Goal: Task Accomplishment & Management: Use online tool/utility

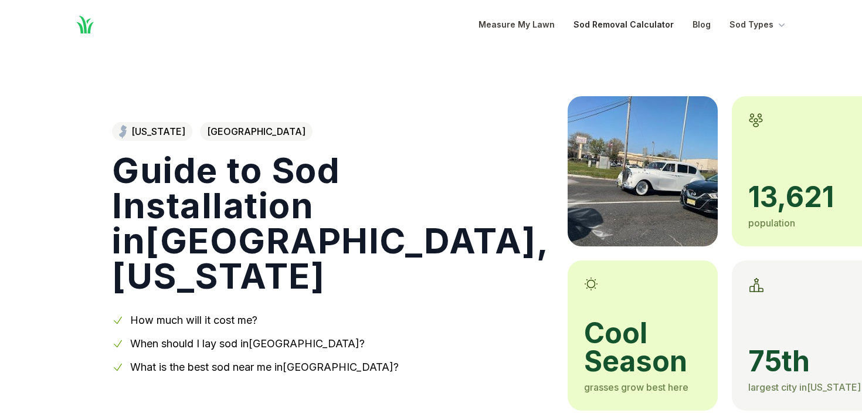
click at [638, 28] on link "Sod Removal Calculator" at bounding box center [623, 25] width 100 height 14
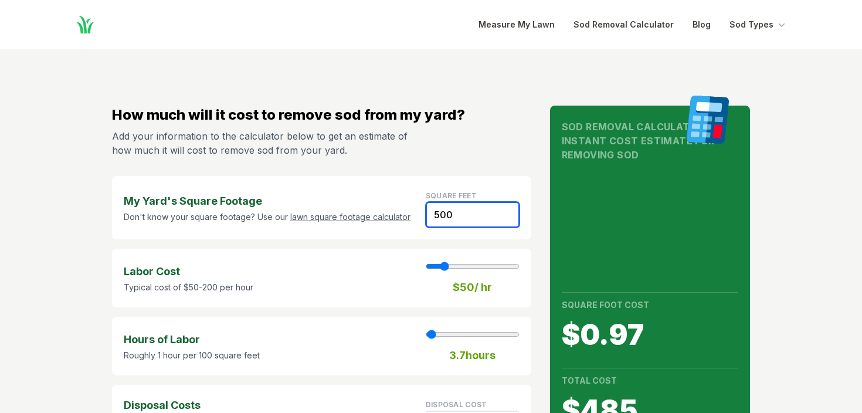
drag, startPoint x: 451, startPoint y: 213, endPoint x: 420, endPoint y: 211, distance: 31.2
click at [422, 211] on div "My Yard's Square Footage Don't know your square footage? Use our lawn square fo…" at bounding box center [321, 207] width 419 height 63
type input "2"
type input "1"
type input "1.20"
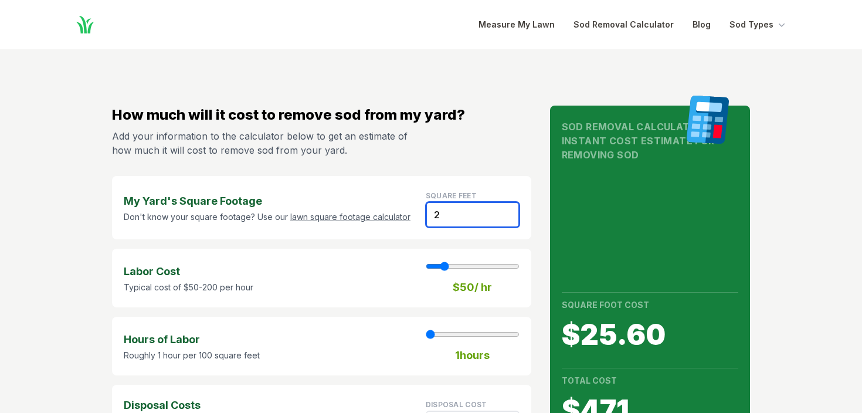
type input "20"
type input "12.00"
type input "200"
type input "2"
type input "120.00"
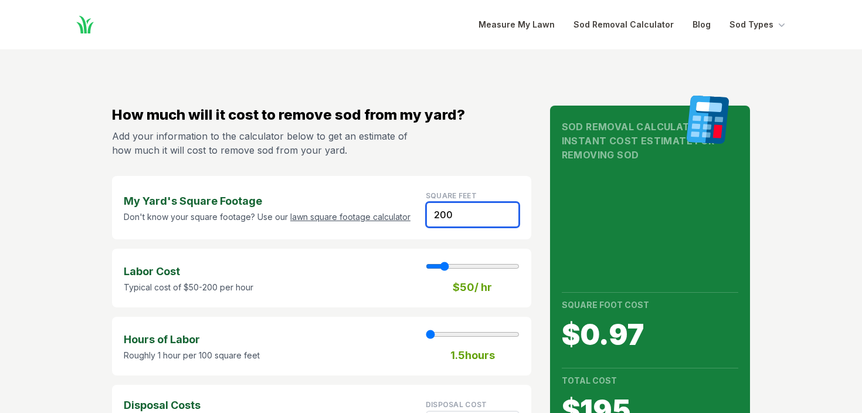
type input "200"
type input "80"
type input "2"
click at [458, 264] on input "range" at bounding box center [473, 265] width 94 height 9
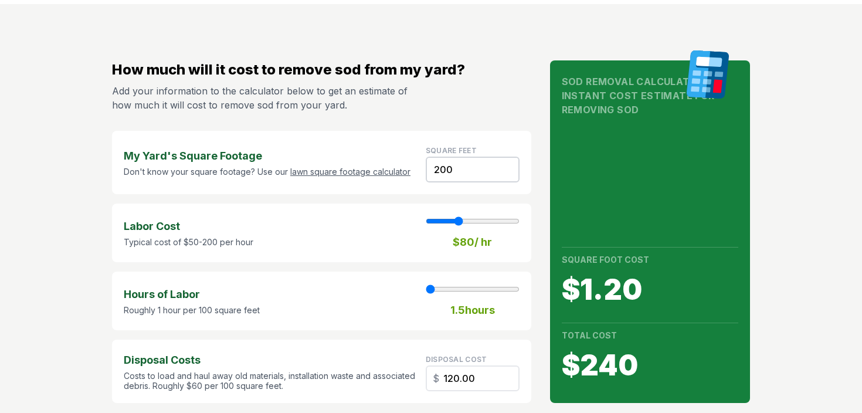
scroll to position [51, 0]
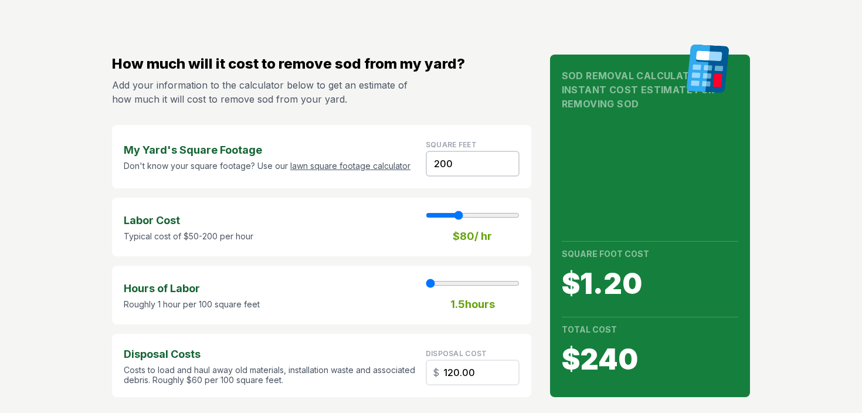
type input "70"
type input "2"
click at [453, 215] on input "range" at bounding box center [473, 214] width 94 height 9
type input "50"
type input "2"
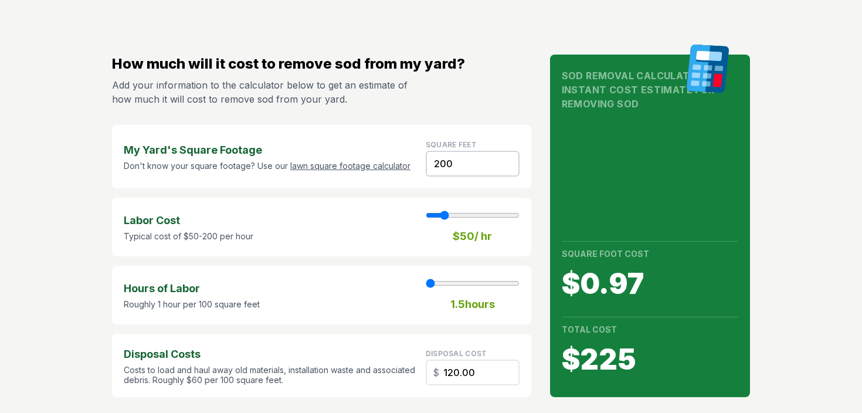
type input "50"
click at [446, 215] on input "range" at bounding box center [473, 214] width 94 height 9
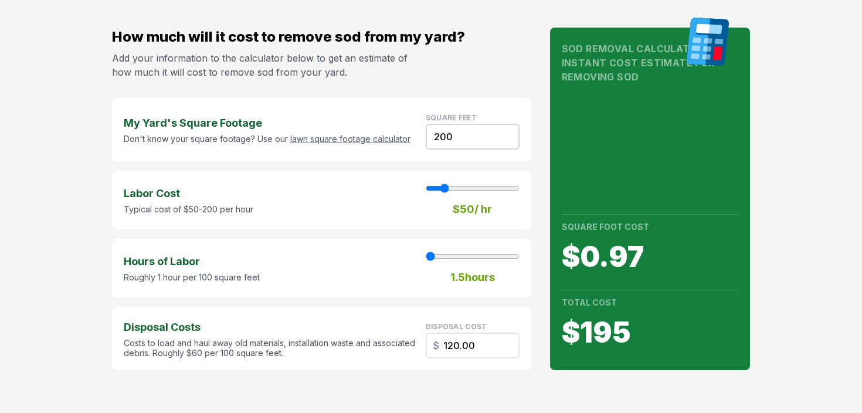
scroll to position [0, 0]
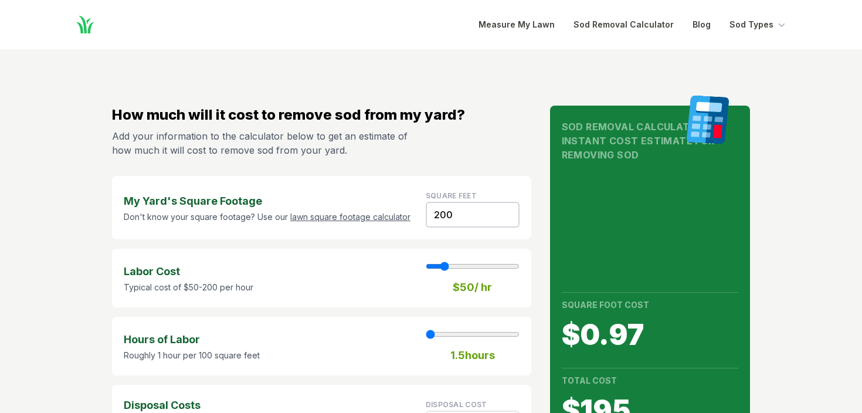
click at [86, 23] on icon "Global" at bounding box center [84, 24] width 21 height 21
click at [508, 26] on link "Measure My Lawn" at bounding box center [516, 25] width 76 height 14
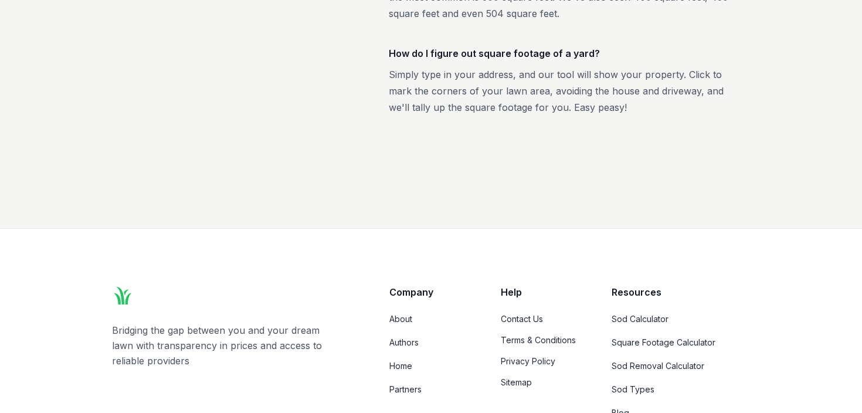
scroll to position [2398, 0]
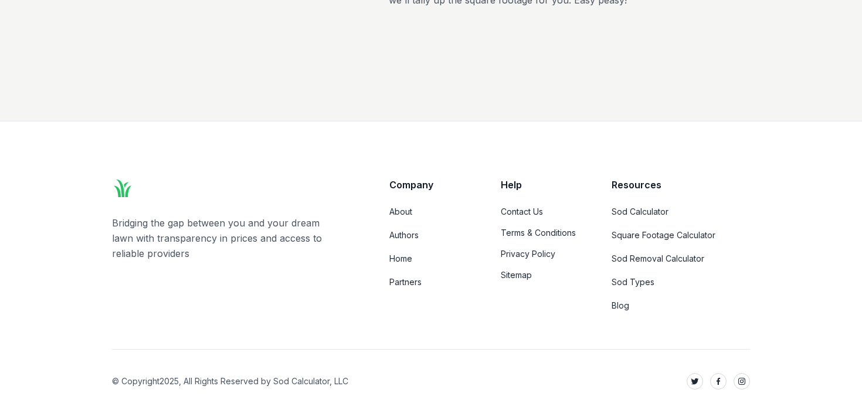
click at [123, 194] on icon at bounding box center [123, 188] width 18 height 18
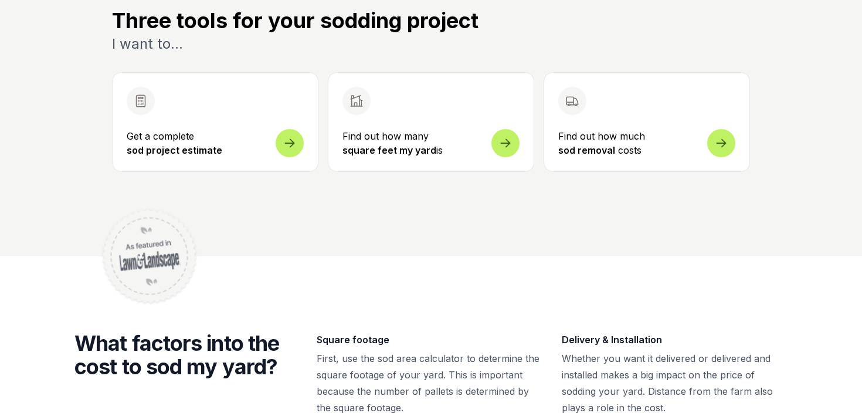
scroll to position [423, 0]
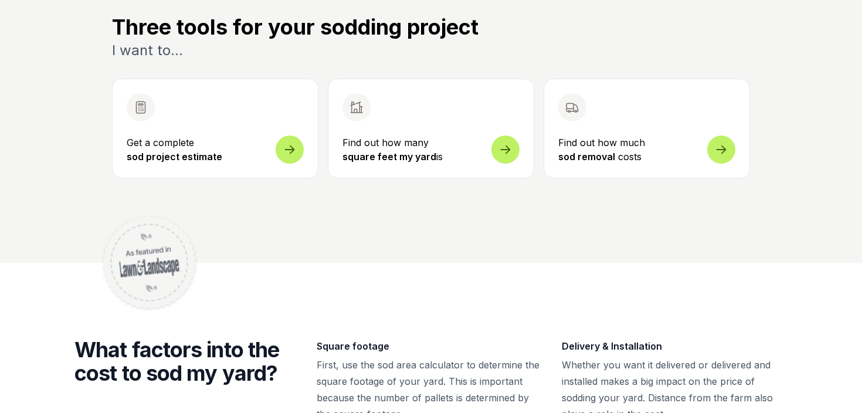
scroll to position [18, 0]
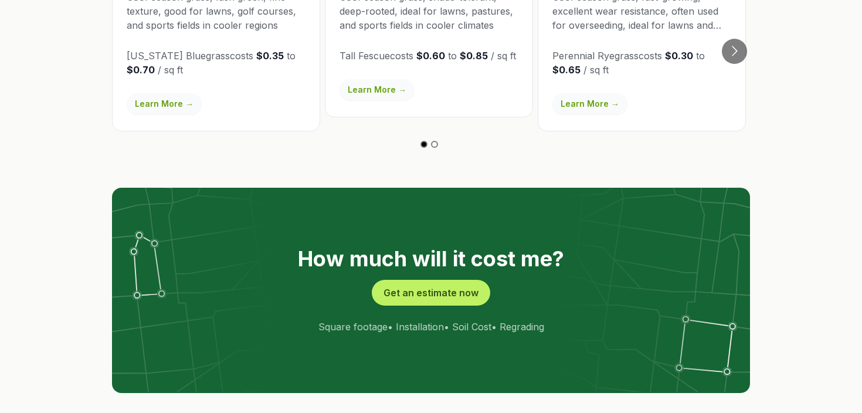
scroll to position [2174, 0]
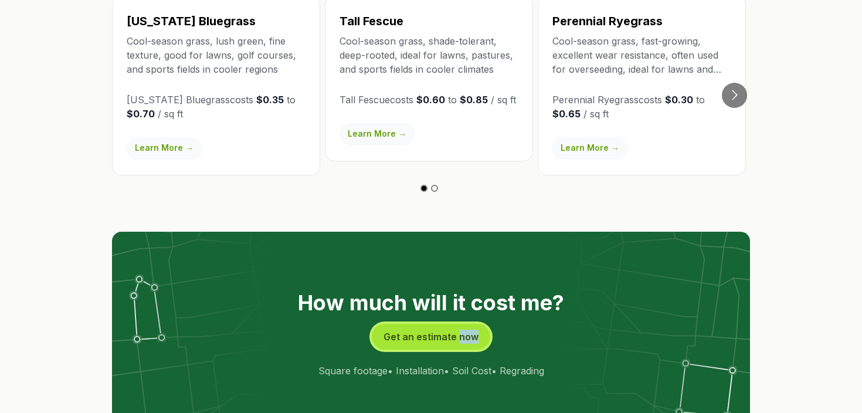
click at [429, 324] on button "Get an estimate now" at bounding box center [431, 337] width 118 height 26
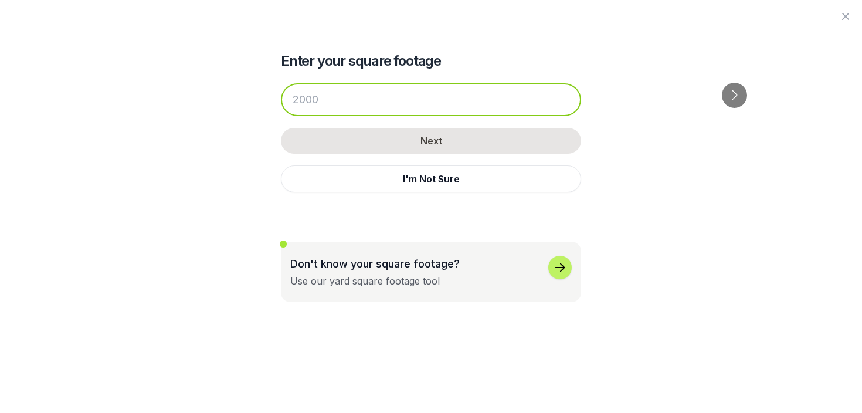
click at [326, 99] on input "number" at bounding box center [431, 99] width 300 height 33
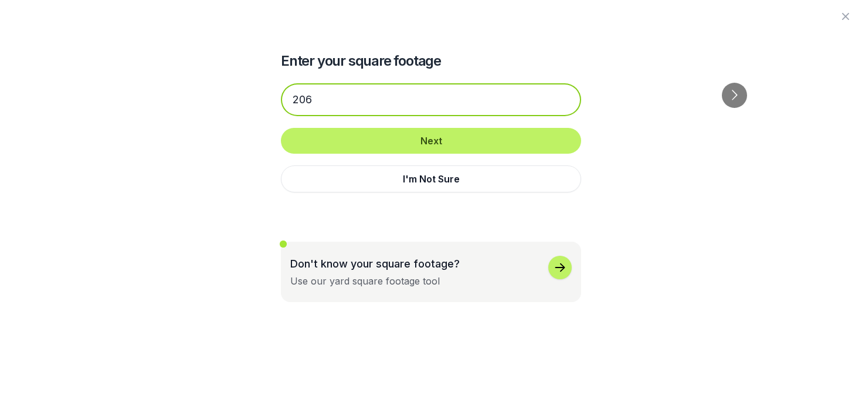
type input "206"
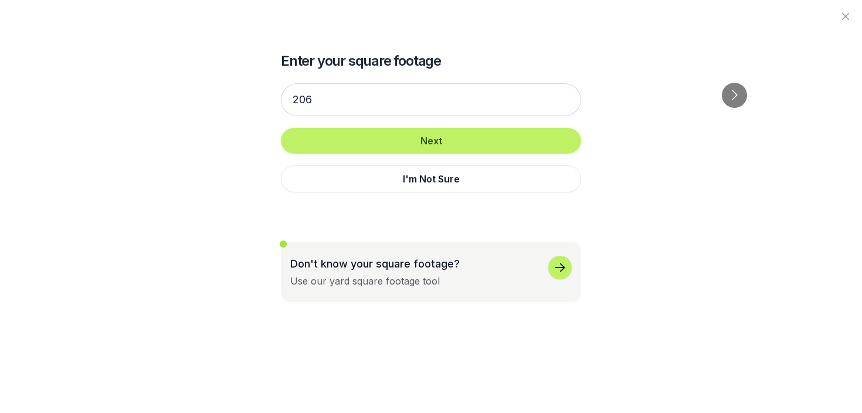
click at [446, 156] on div "206 Next I'm Not Sure" at bounding box center [431, 138] width 300 height 132
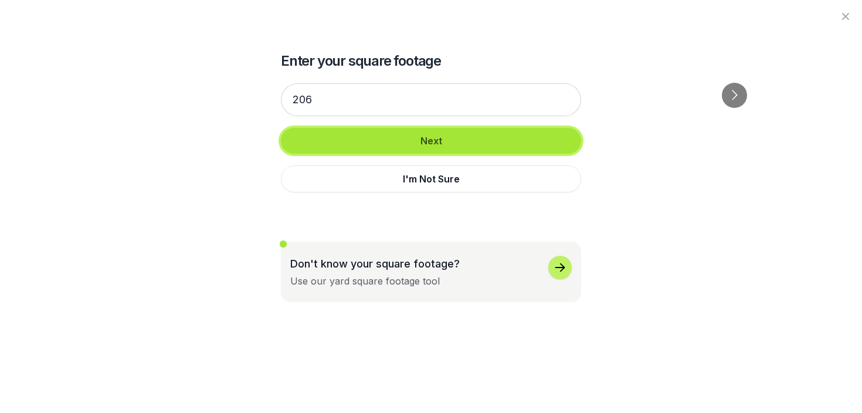
click at [454, 146] on button "Next" at bounding box center [431, 141] width 300 height 26
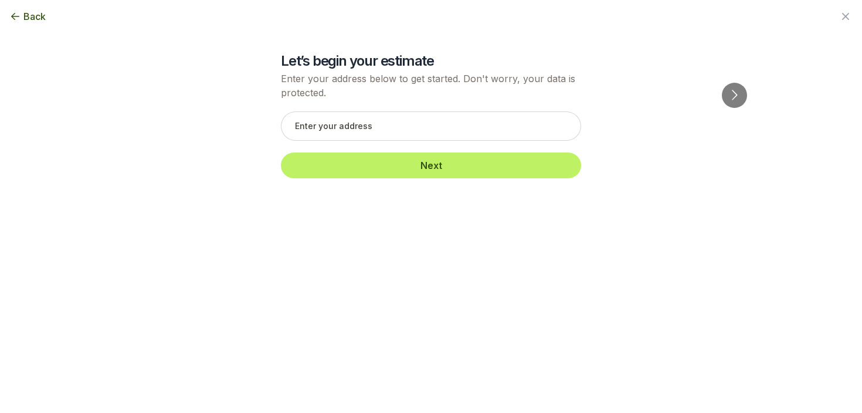
click at [35, 21] on span "Back" at bounding box center [34, 16] width 22 height 14
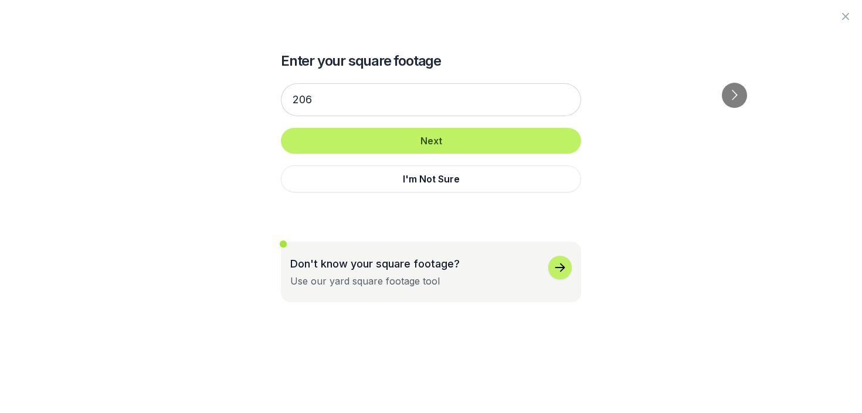
drag, startPoint x: 844, startPoint y: 18, endPoint x: 838, endPoint y: 26, distance: 10.6
click at [844, 18] on icon "button" at bounding box center [845, 16] width 7 height 7
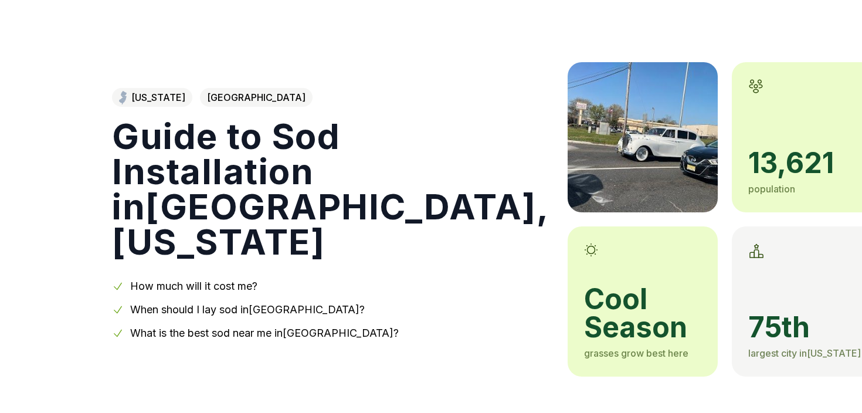
scroll to position [0, 0]
